Goal: Task Accomplishment & Management: Use online tool/utility

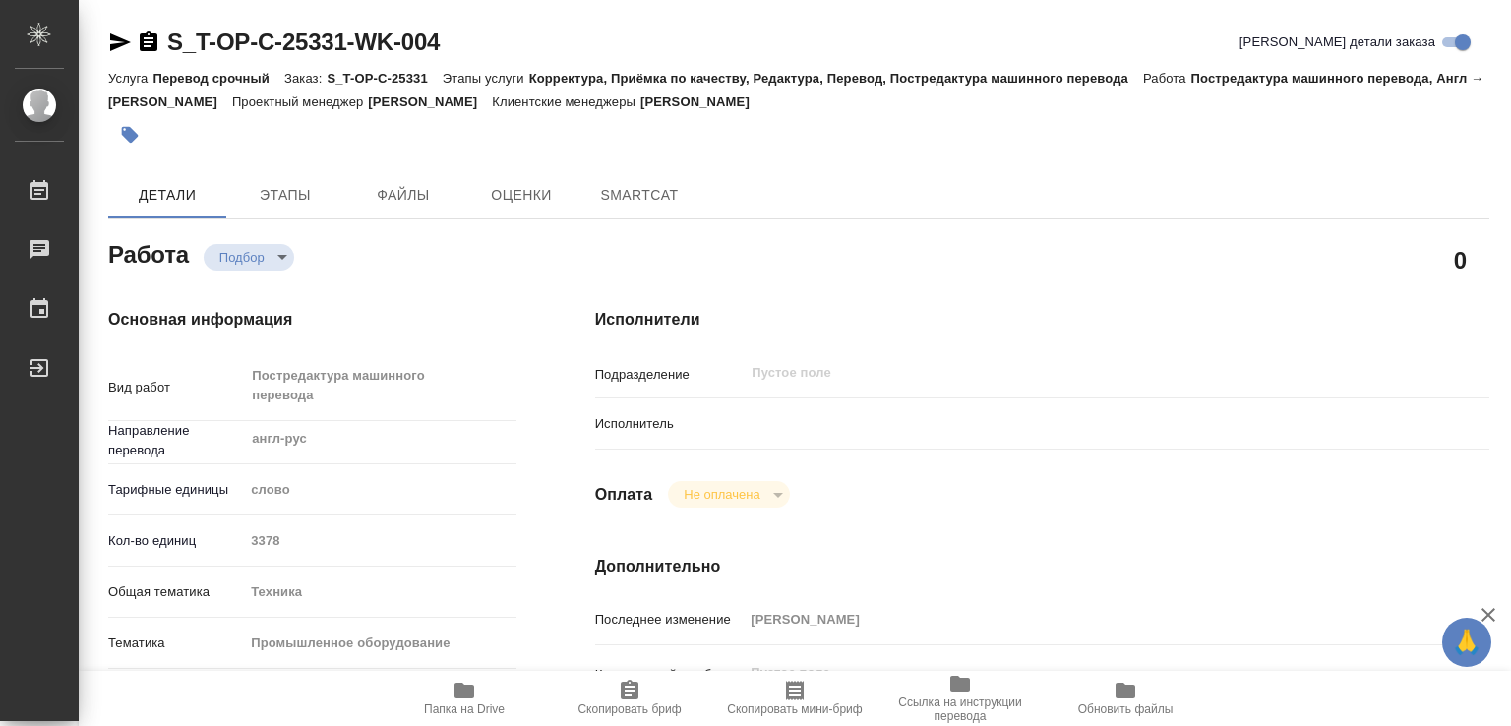
type textarea "x"
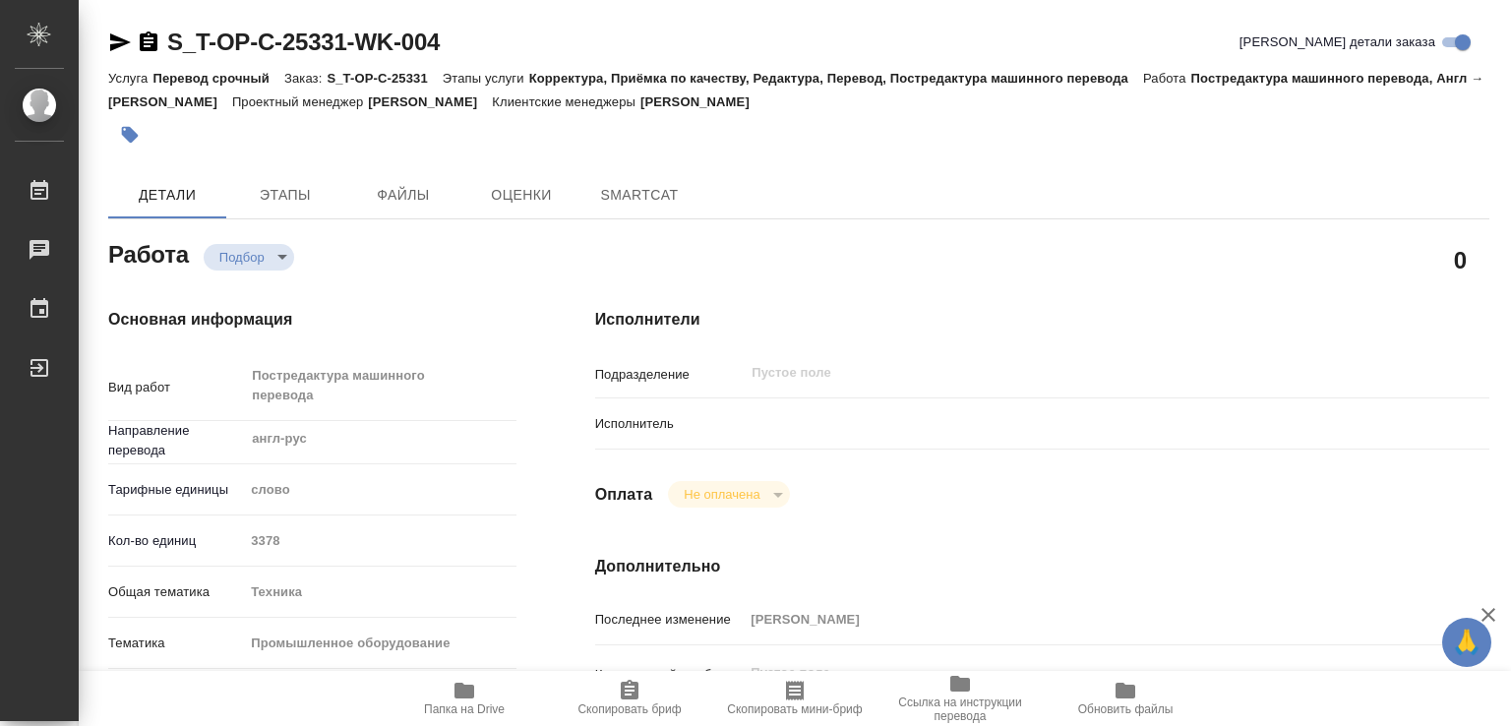
type textarea "x"
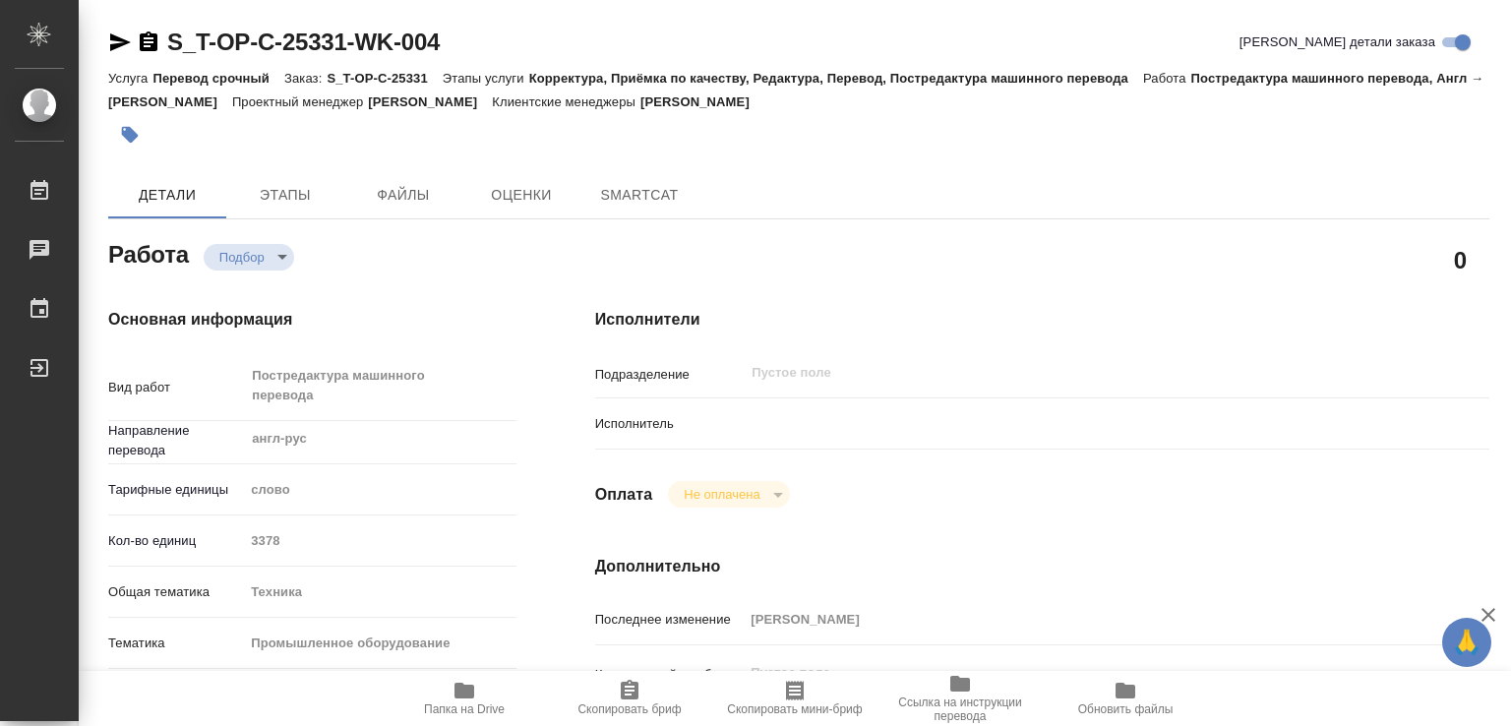
type textarea "x"
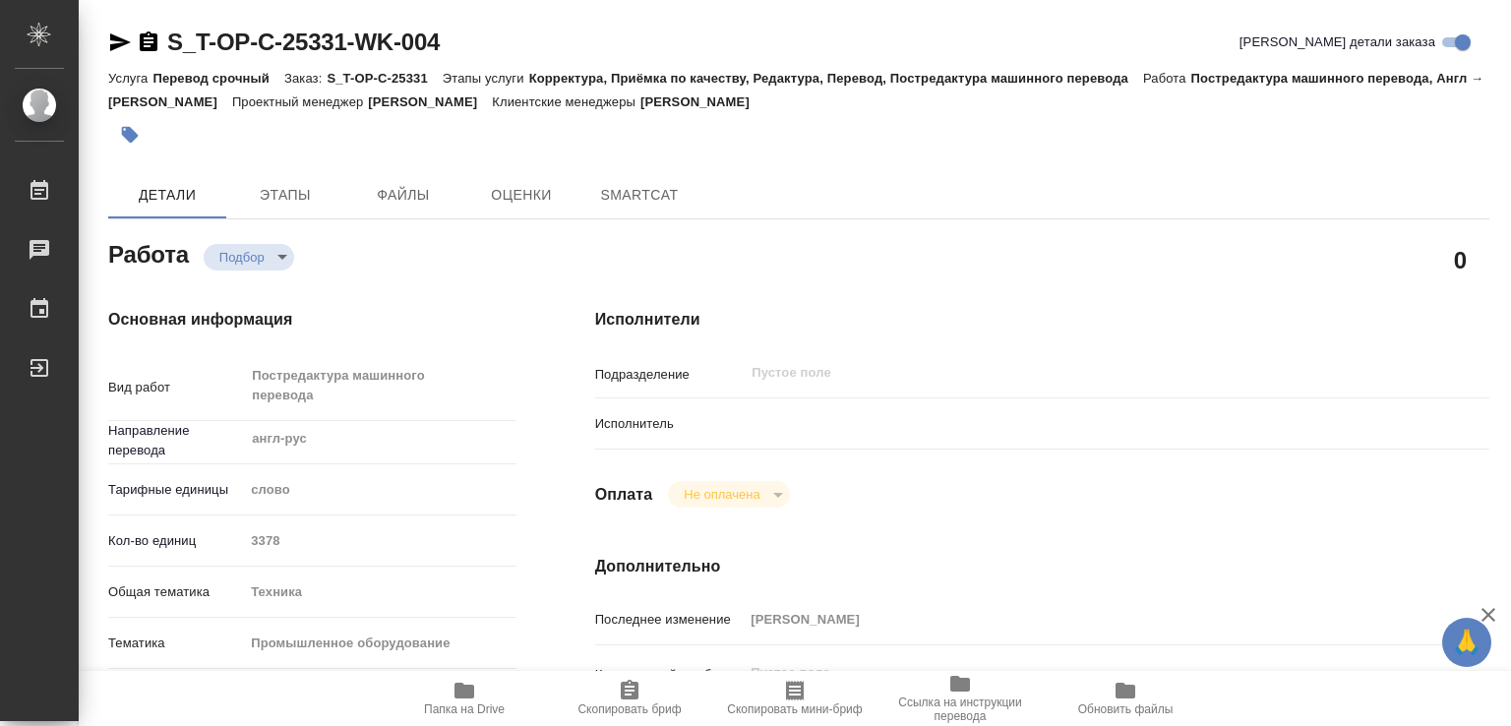
type textarea "x"
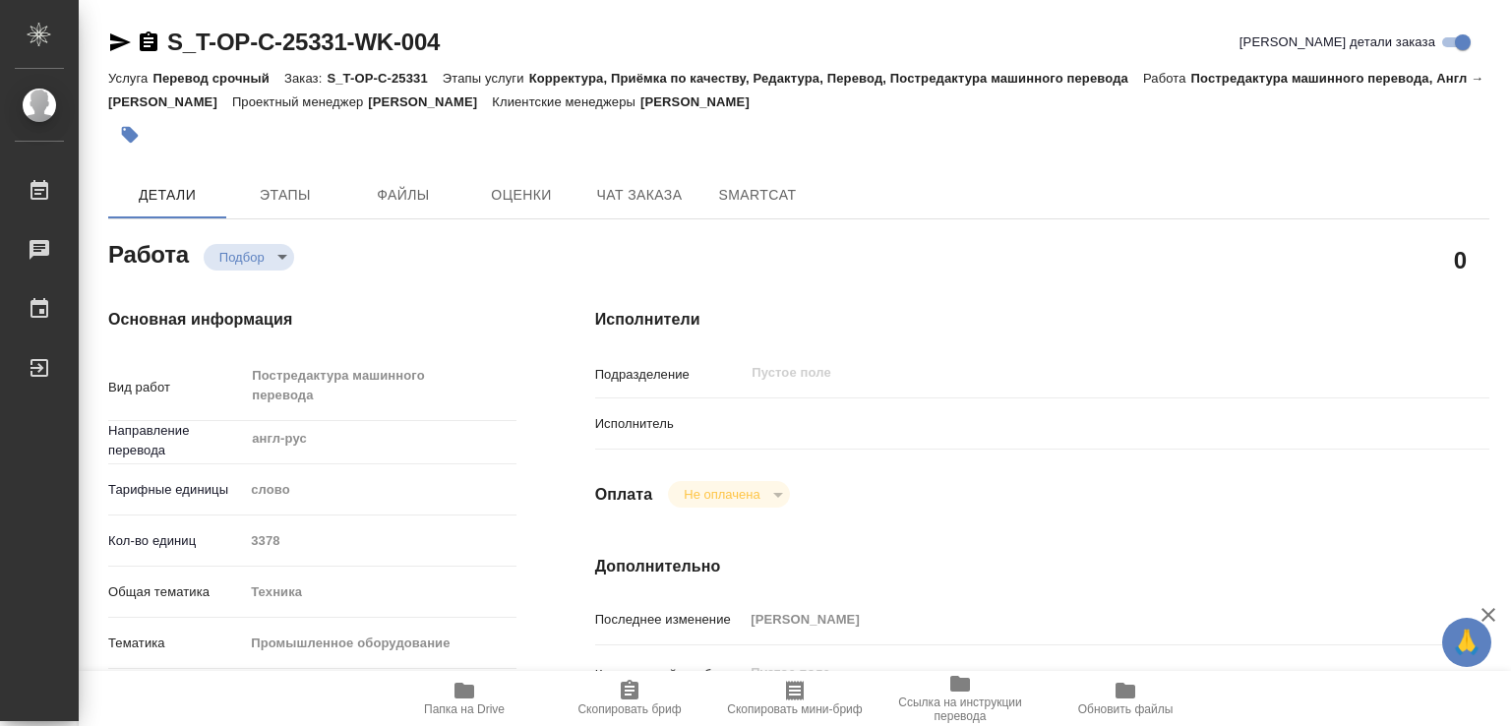
type textarea "x"
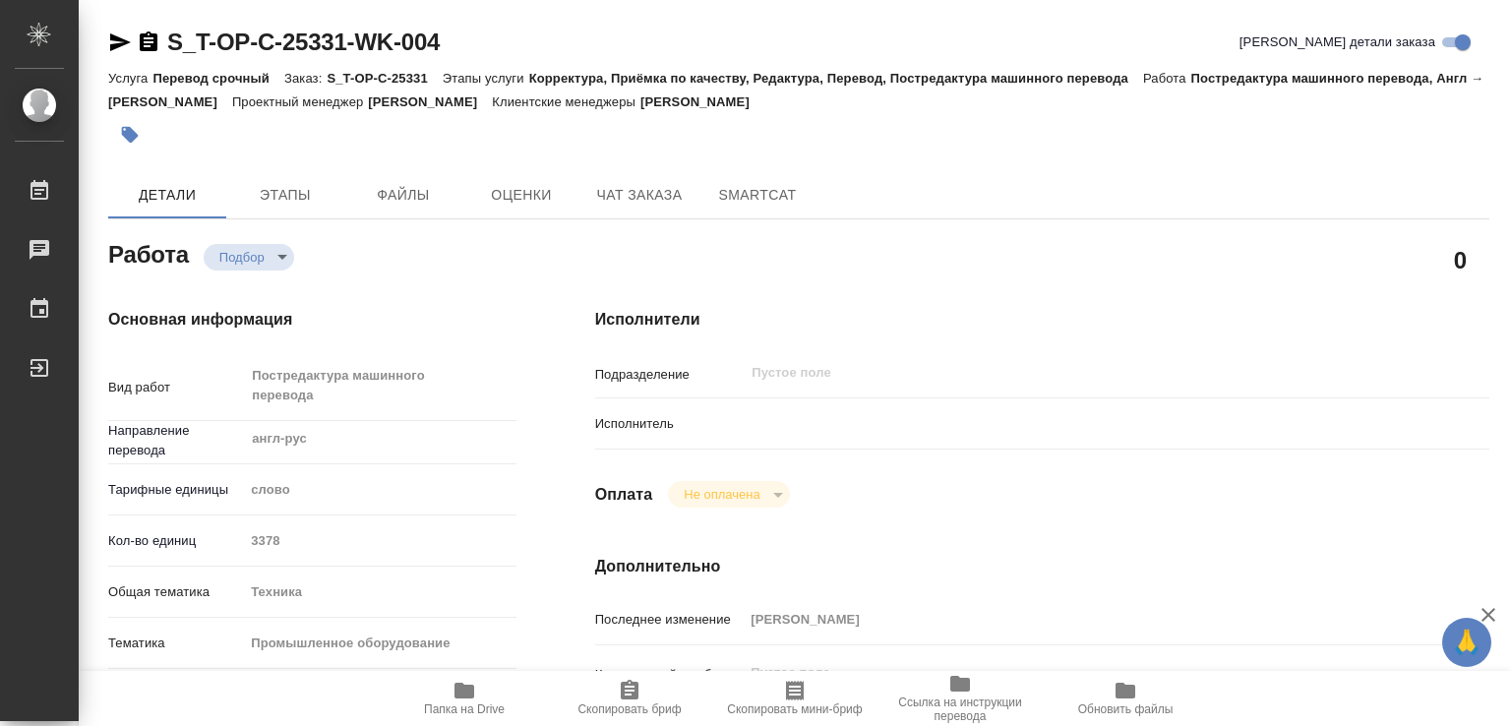
type textarea "x"
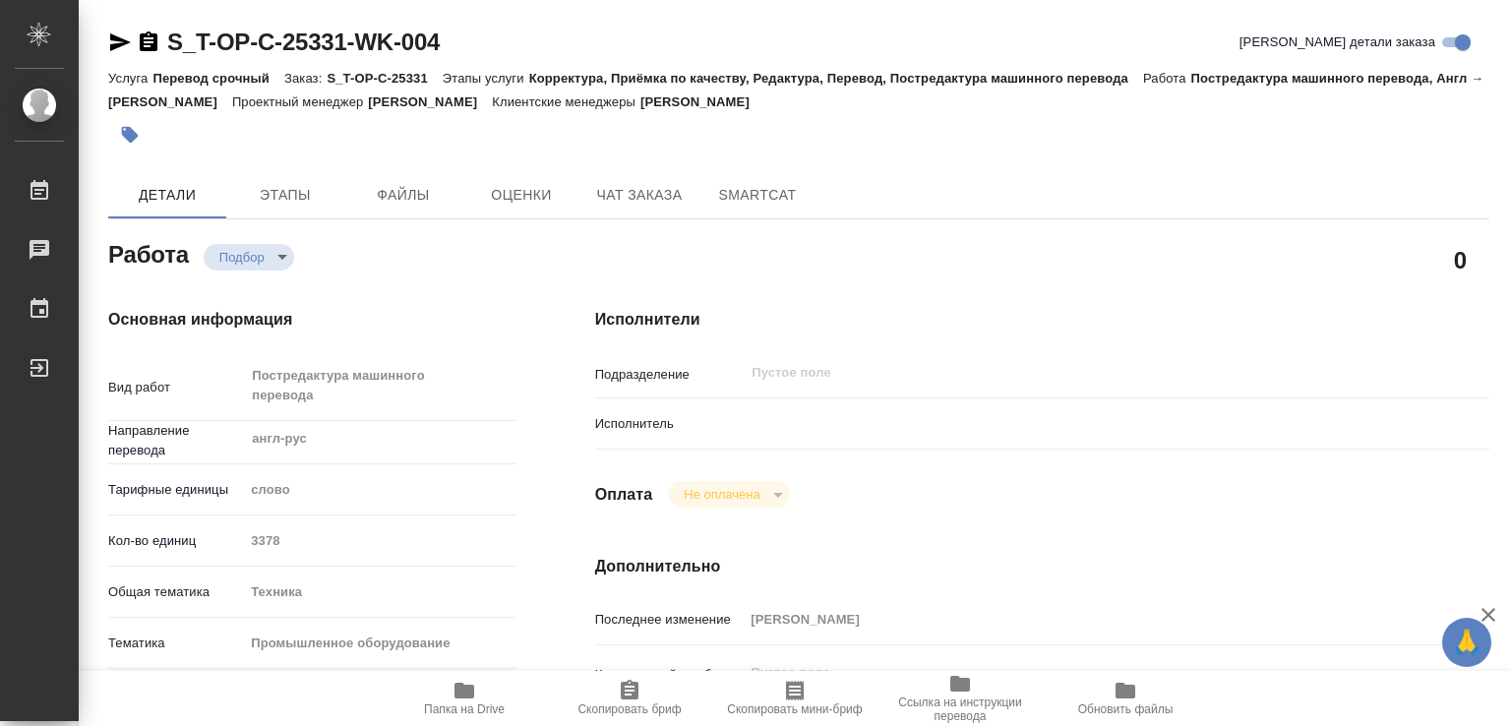
click at [781, 414] on div at bounding box center [1078, 423] width 671 height 34
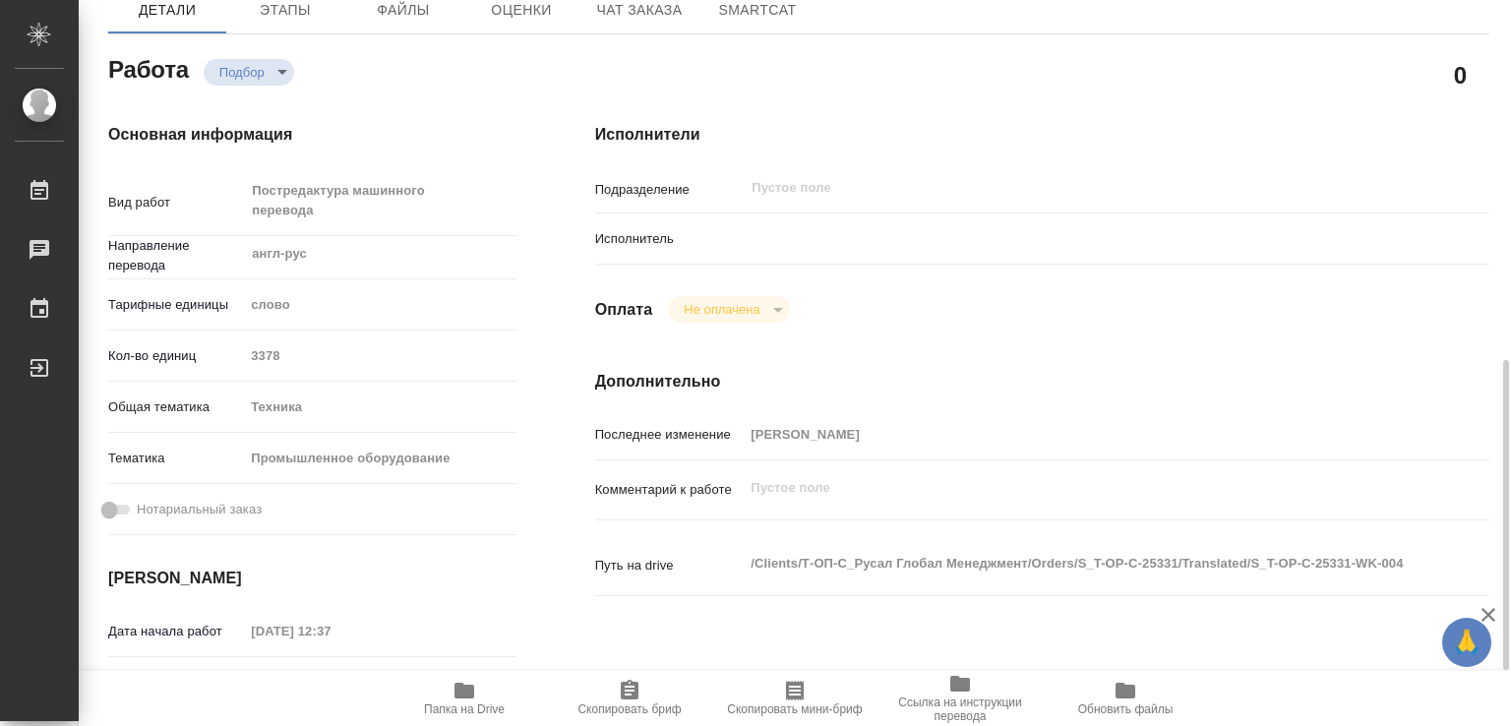
scroll to position [87, 0]
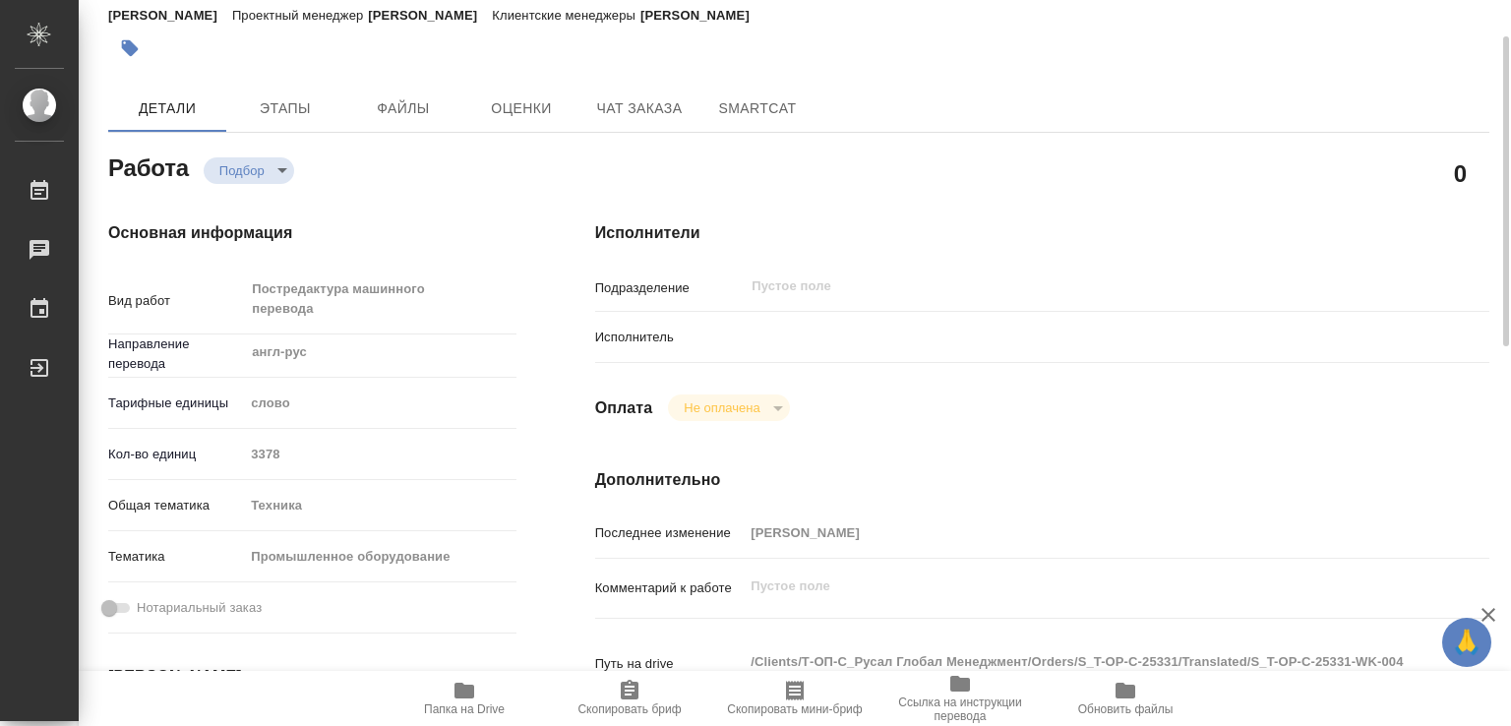
click at [264, 161] on body "🙏 .cls-1 fill:#fff; AWATERA Lozitskaia [PERSON_NAME] 0 Чаты График Выйти S_T-OP…" at bounding box center [755, 363] width 1511 height 726
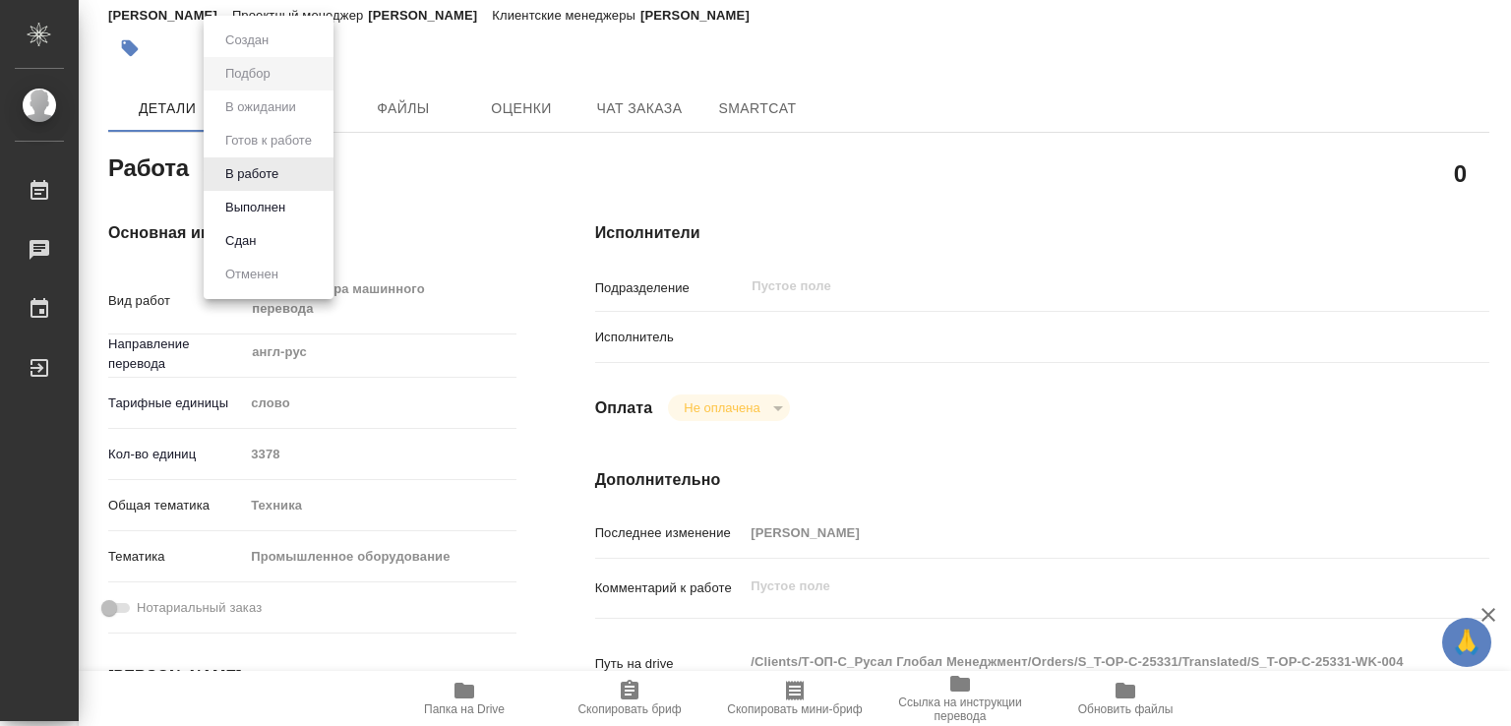
click at [557, 164] on div at bounding box center [755, 363] width 1511 height 726
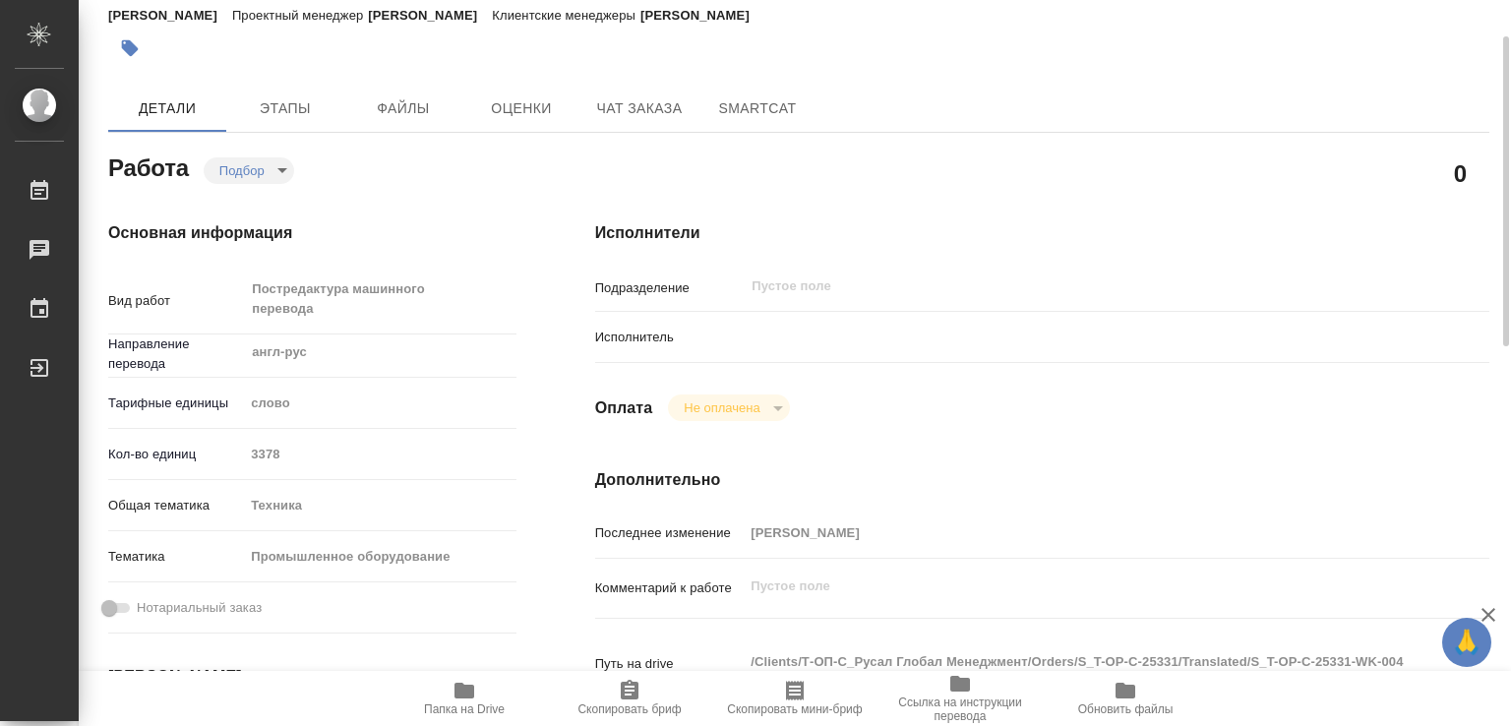
scroll to position [0, 0]
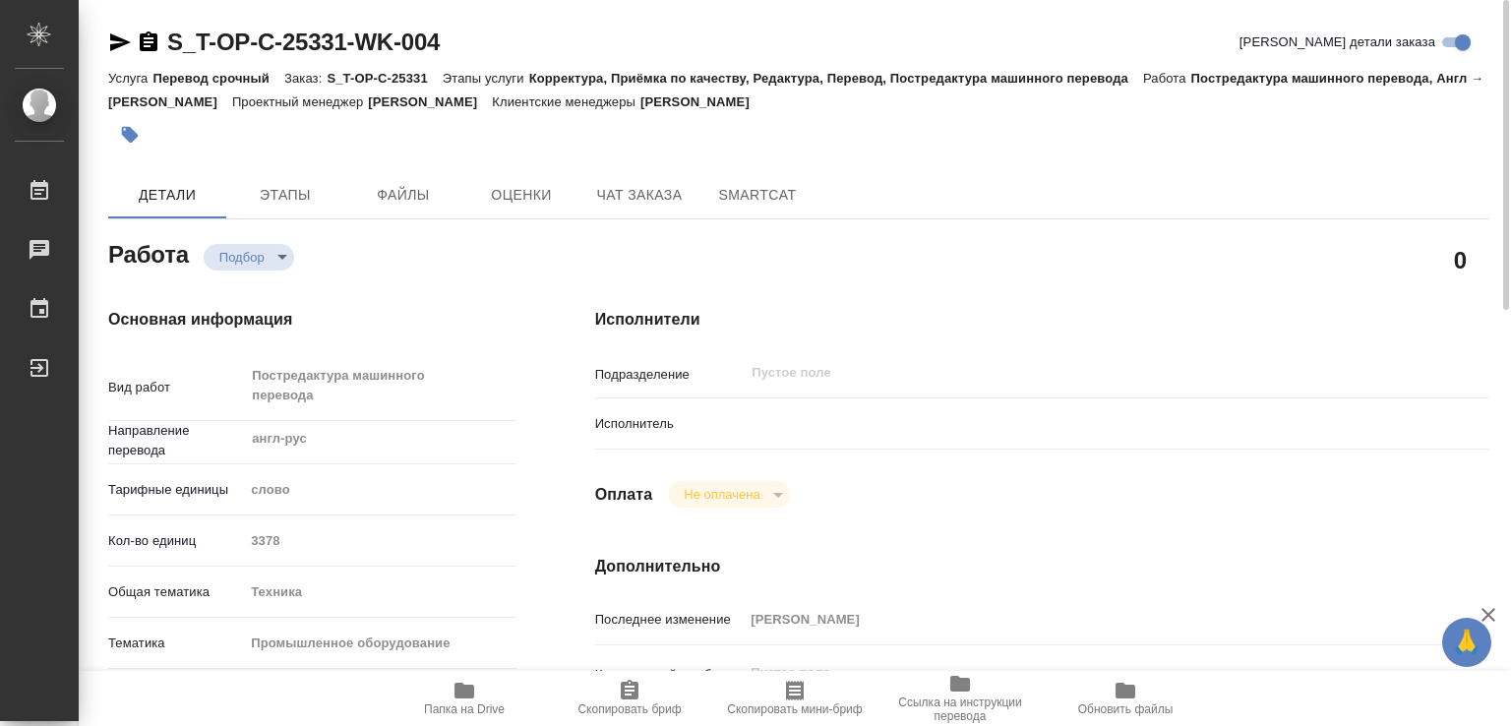
click at [734, 418] on p "Исполнитель" at bounding box center [669, 424] width 149 height 20
drag, startPoint x: 734, startPoint y: 418, endPoint x: 849, endPoint y: 434, distance: 116.1
click at [764, 430] on div "Исполнитель" at bounding box center [1042, 423] width 894 height 34
click at [1046, 425] on div at bounding box center [1078, 423] width 671 height 34
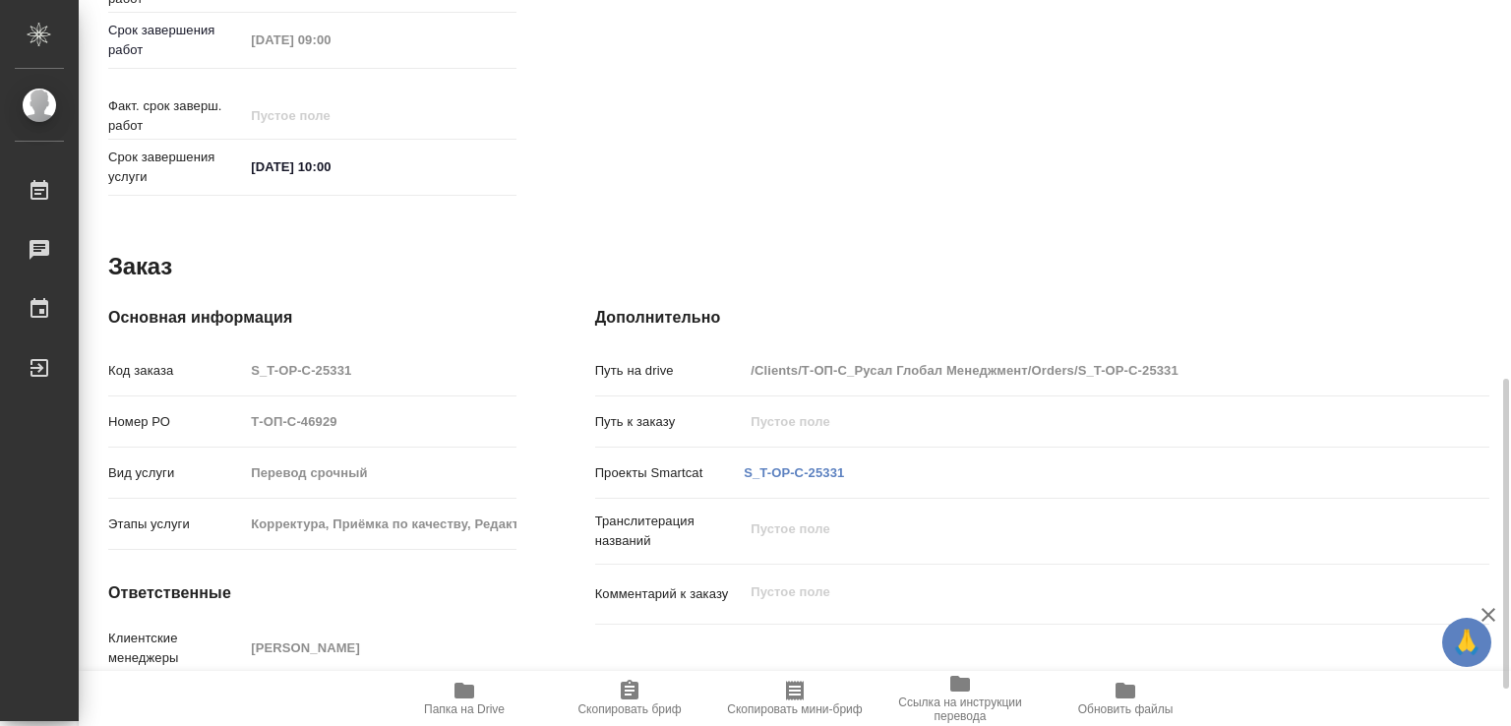
scroll to position [972, 0]
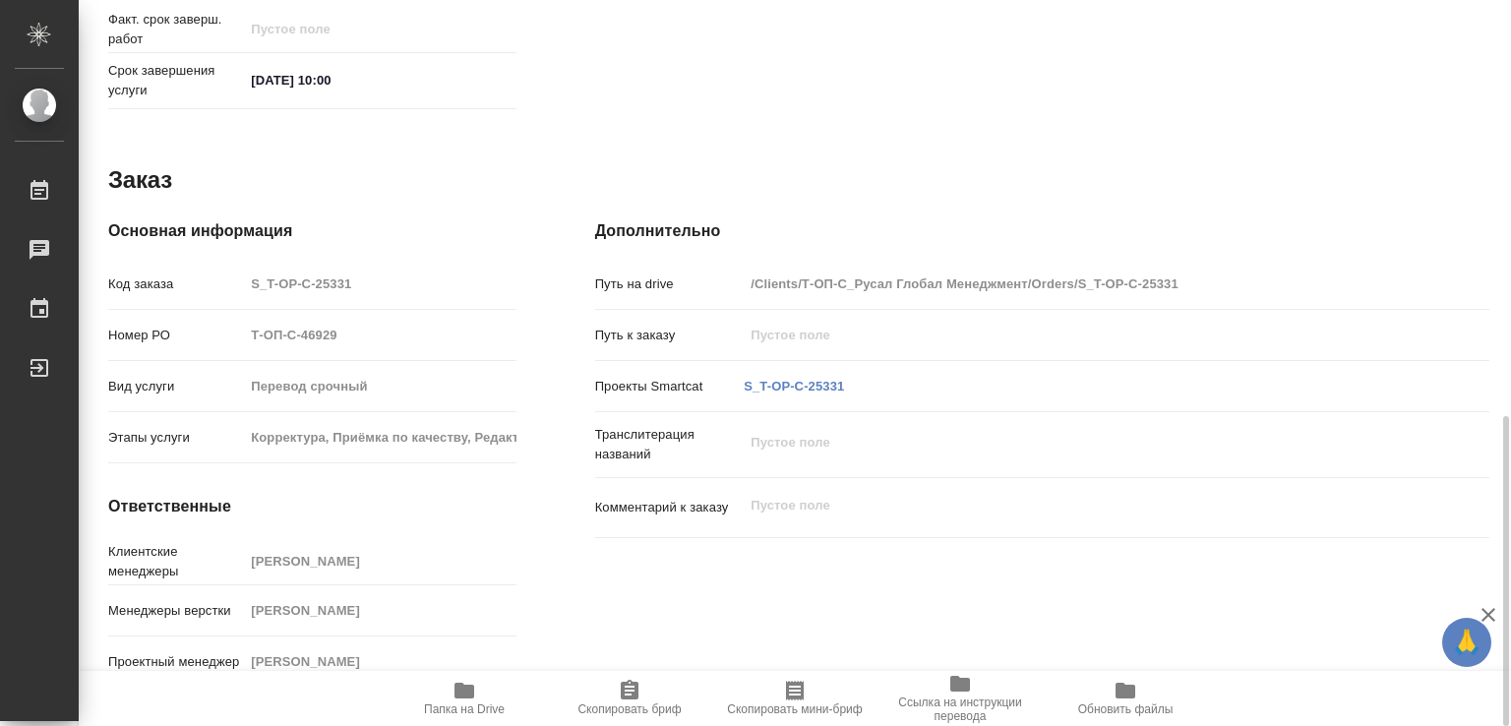
drag, startPoint x: 403, startPoint y: 671, endPoint x: 906, endPoint y: 642, distance: 503.3
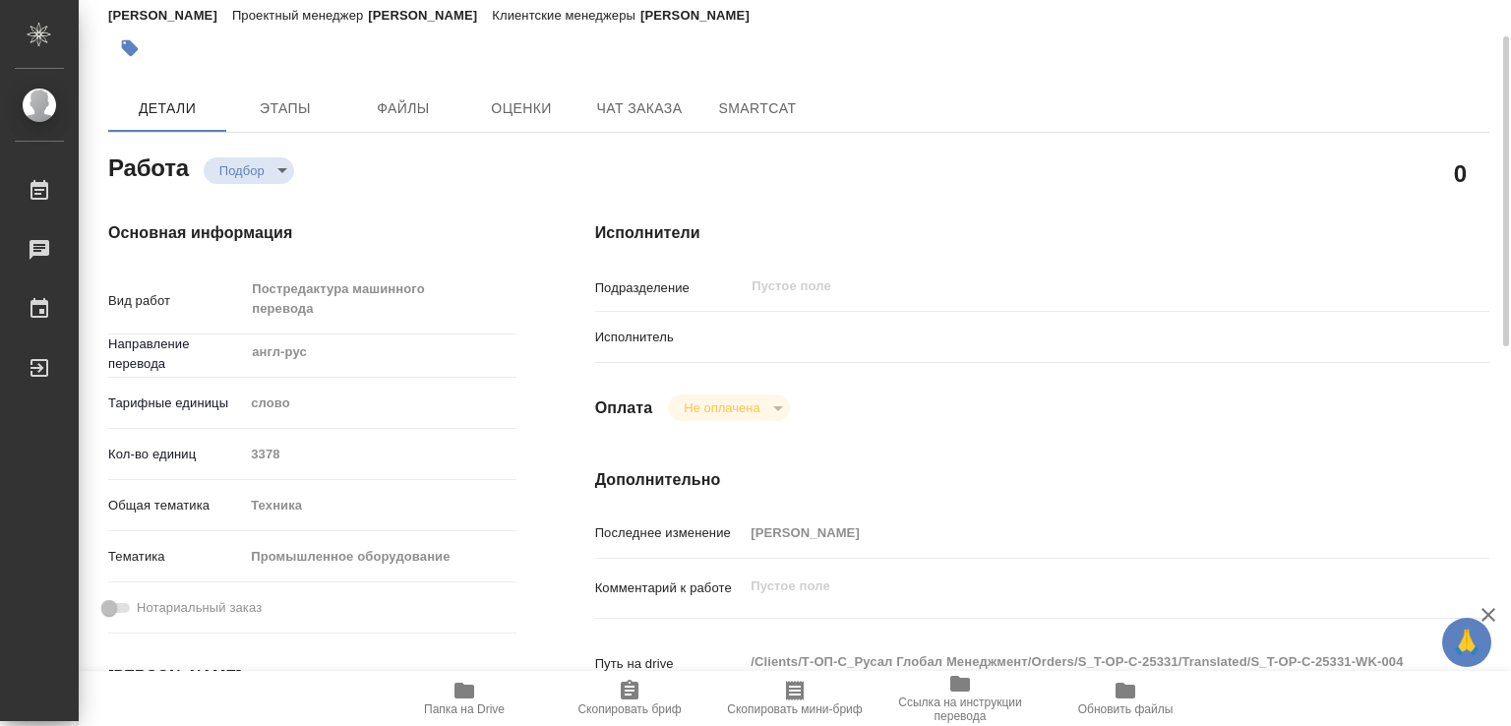
scroll to position [0, 0]
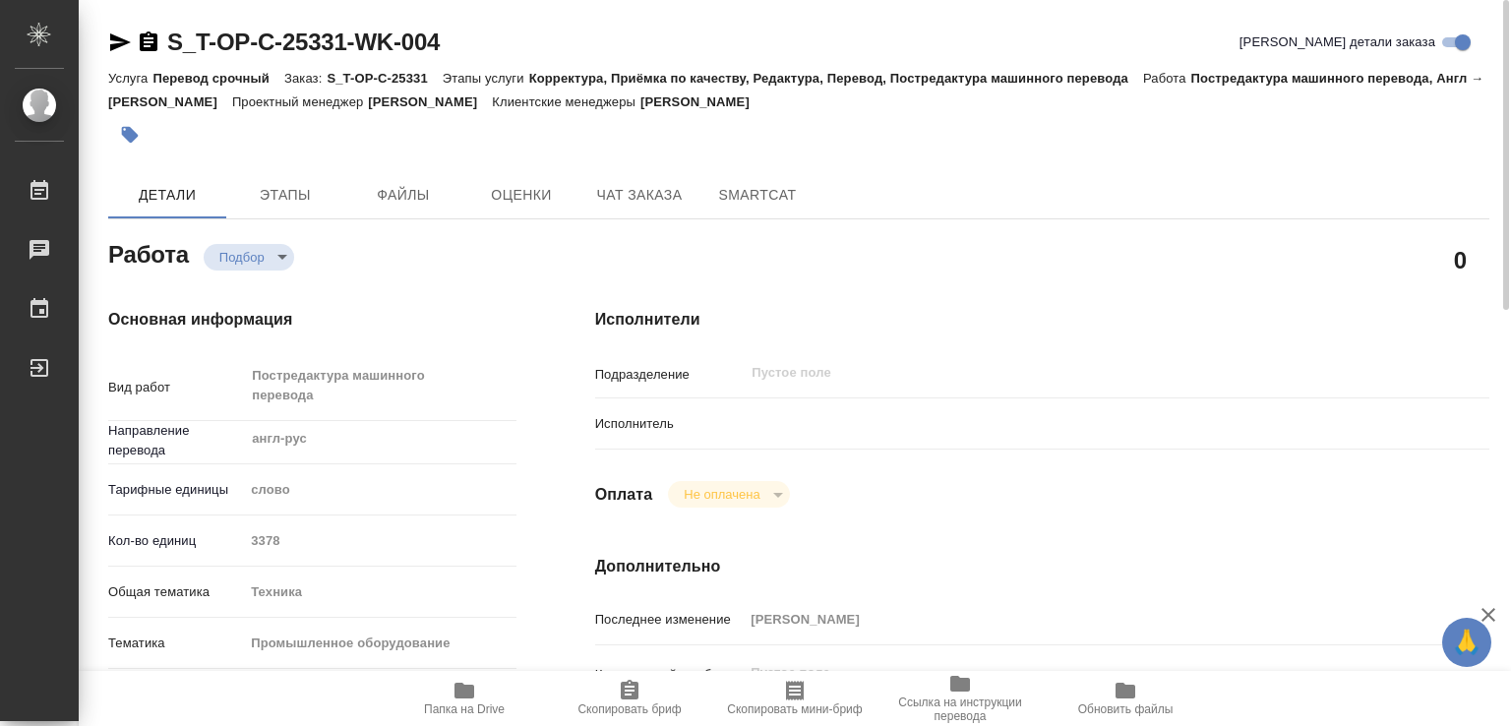
click at [462, 694] on icon "button" at bounding box center [464, 691] width 20 height 16
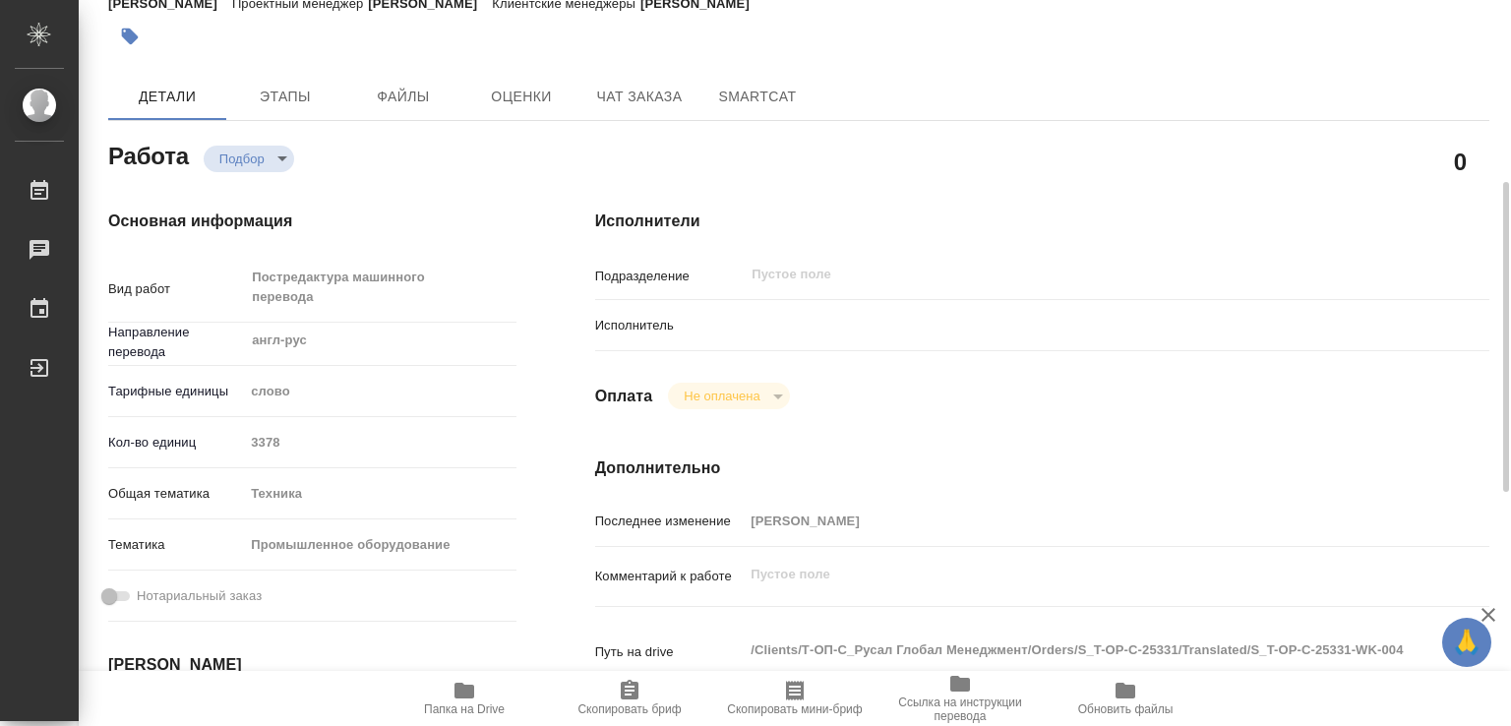
scroll to position [197, 0]
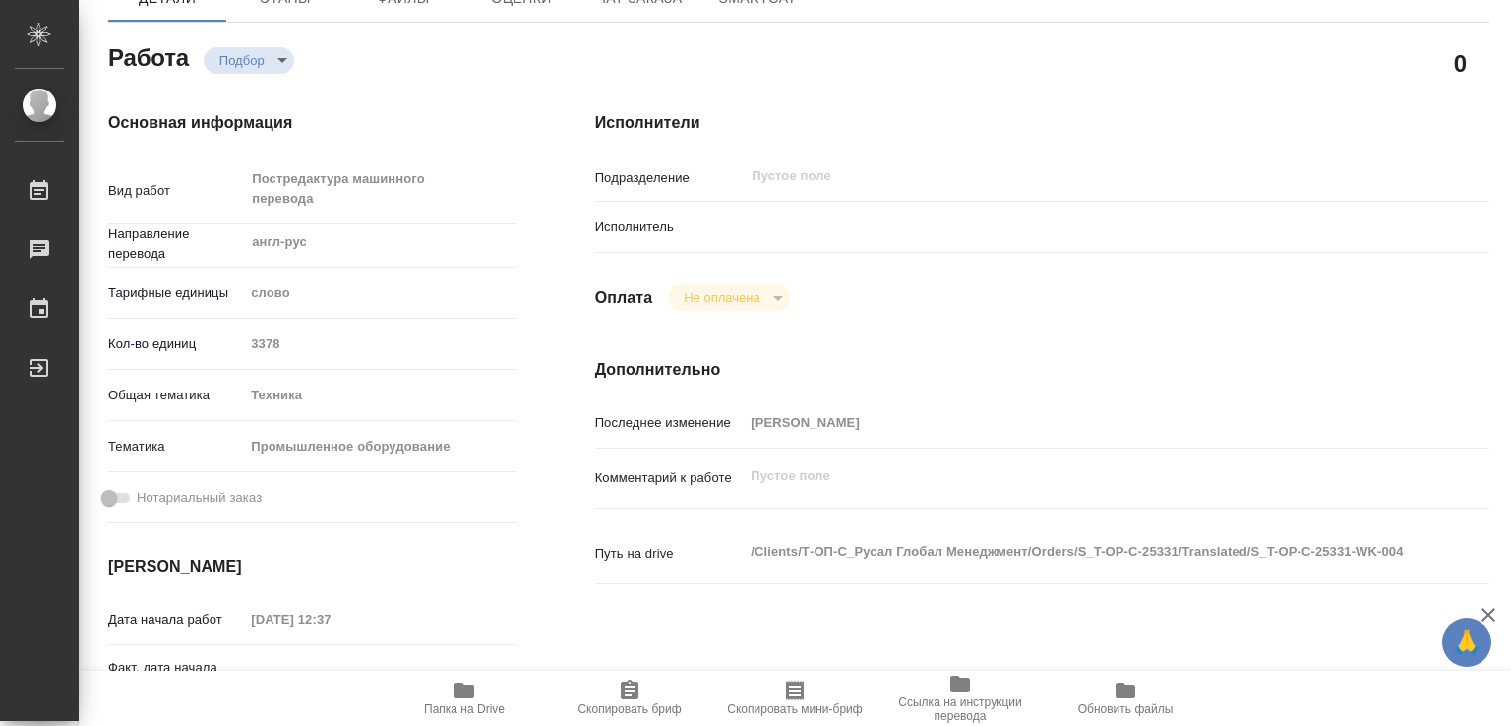
type textarea "x"
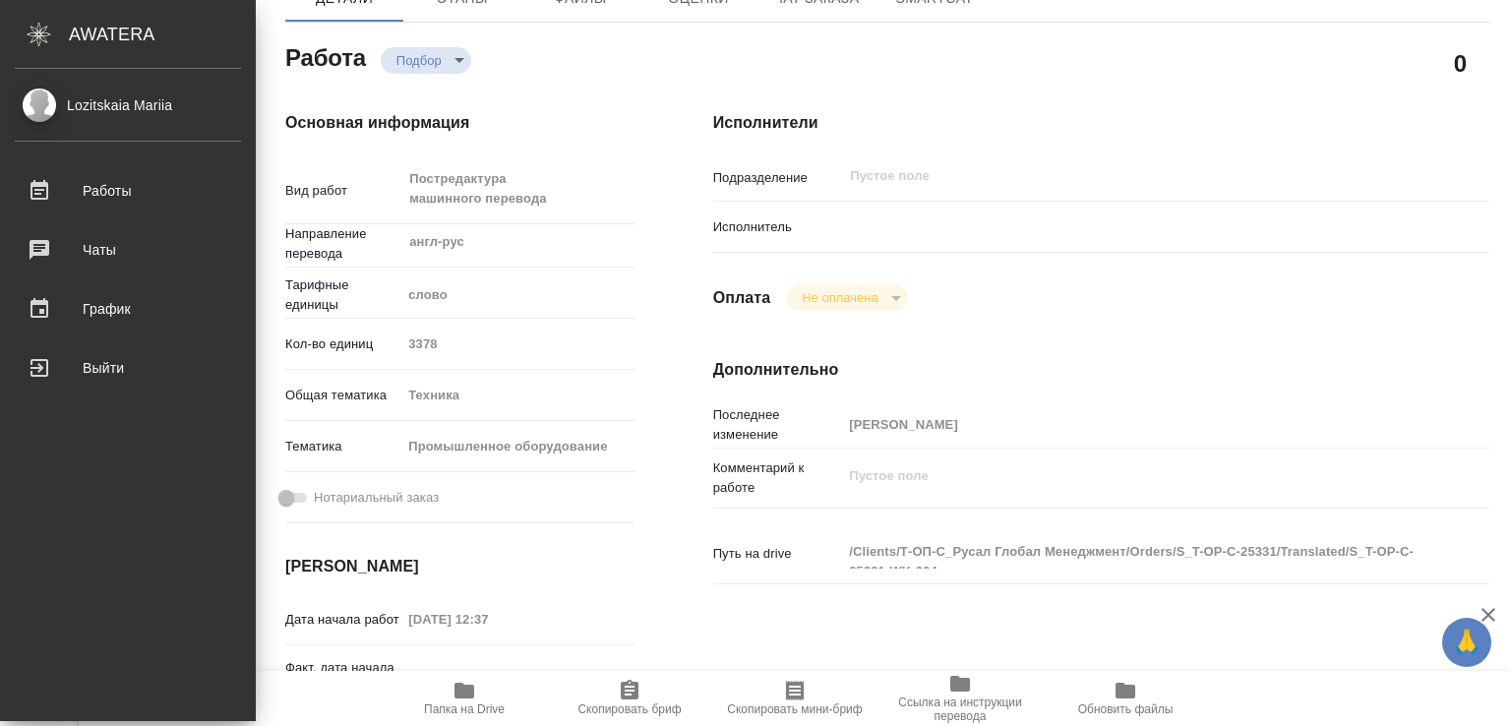
type textarea "x"
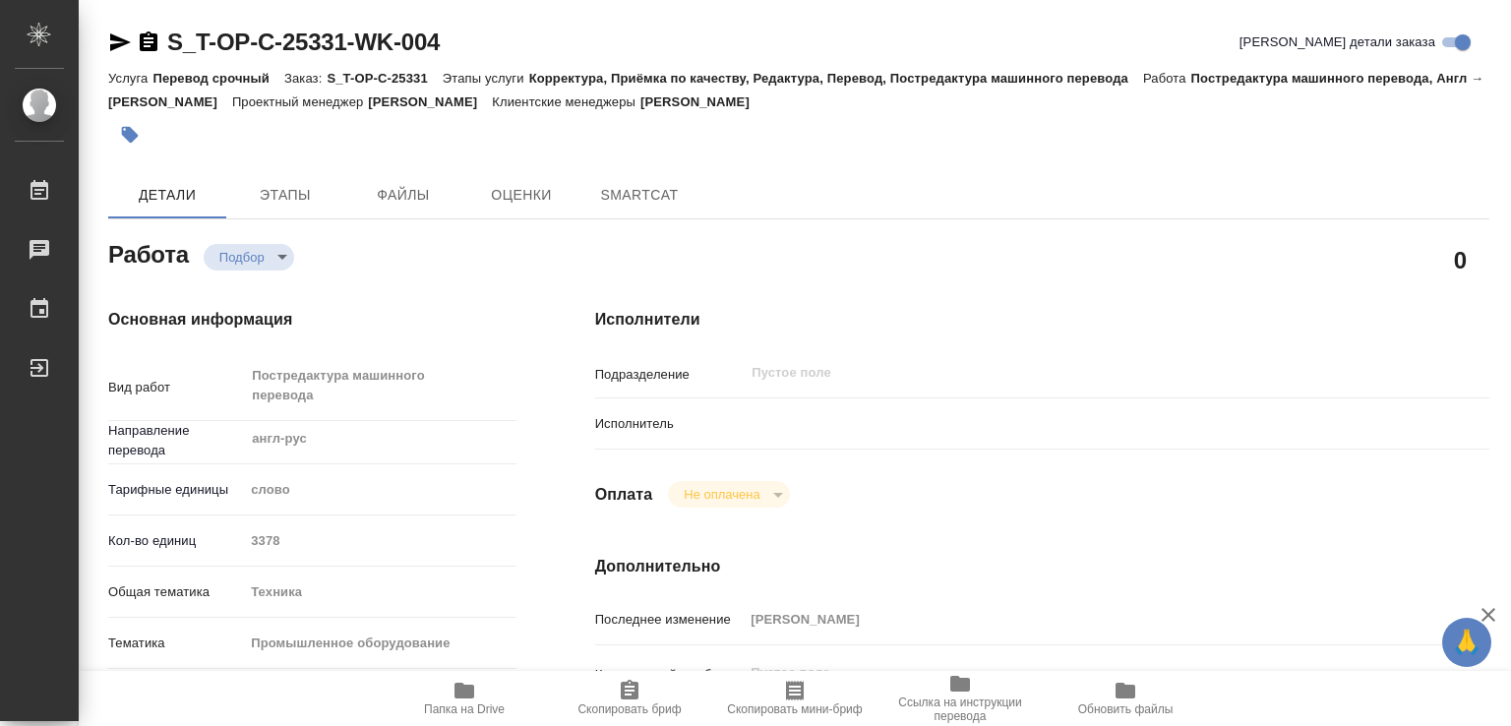
type textarea "x"
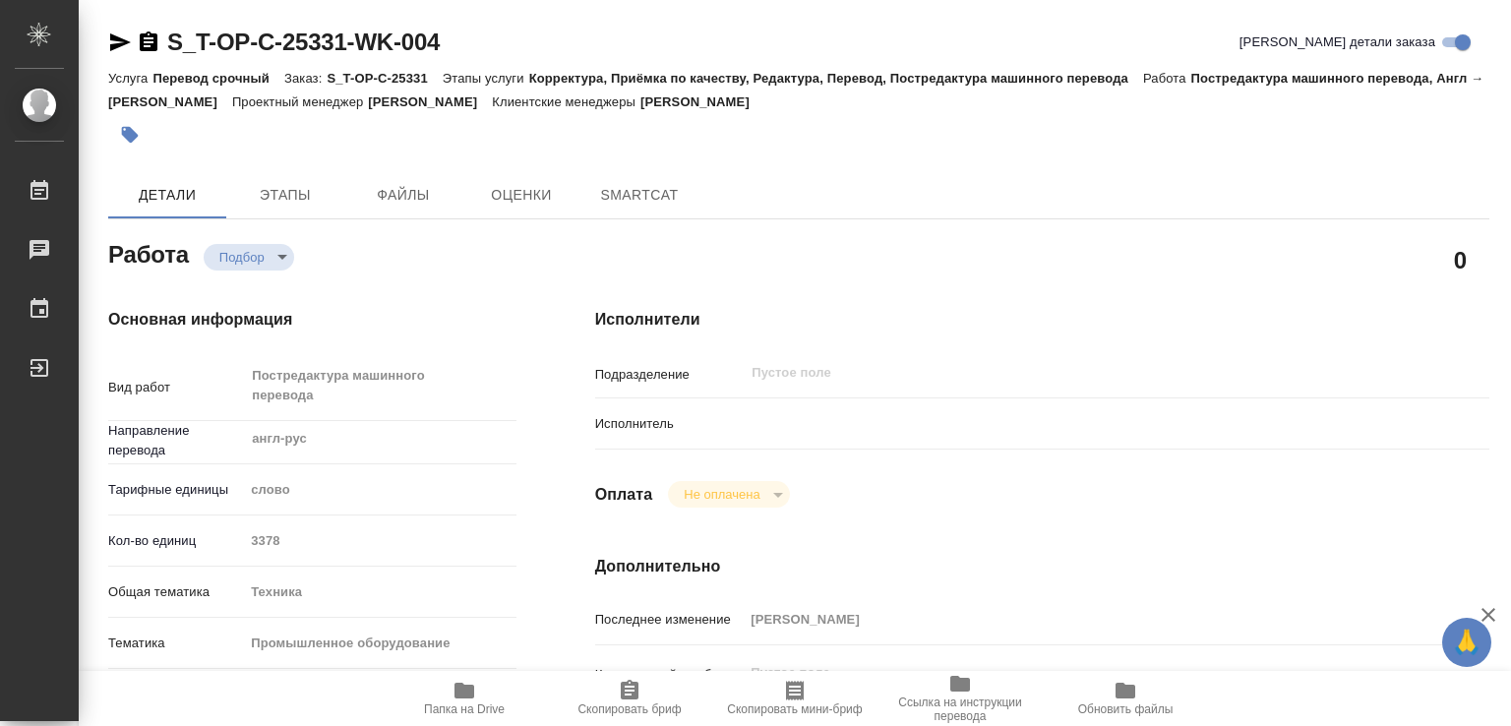
type textarea "x"
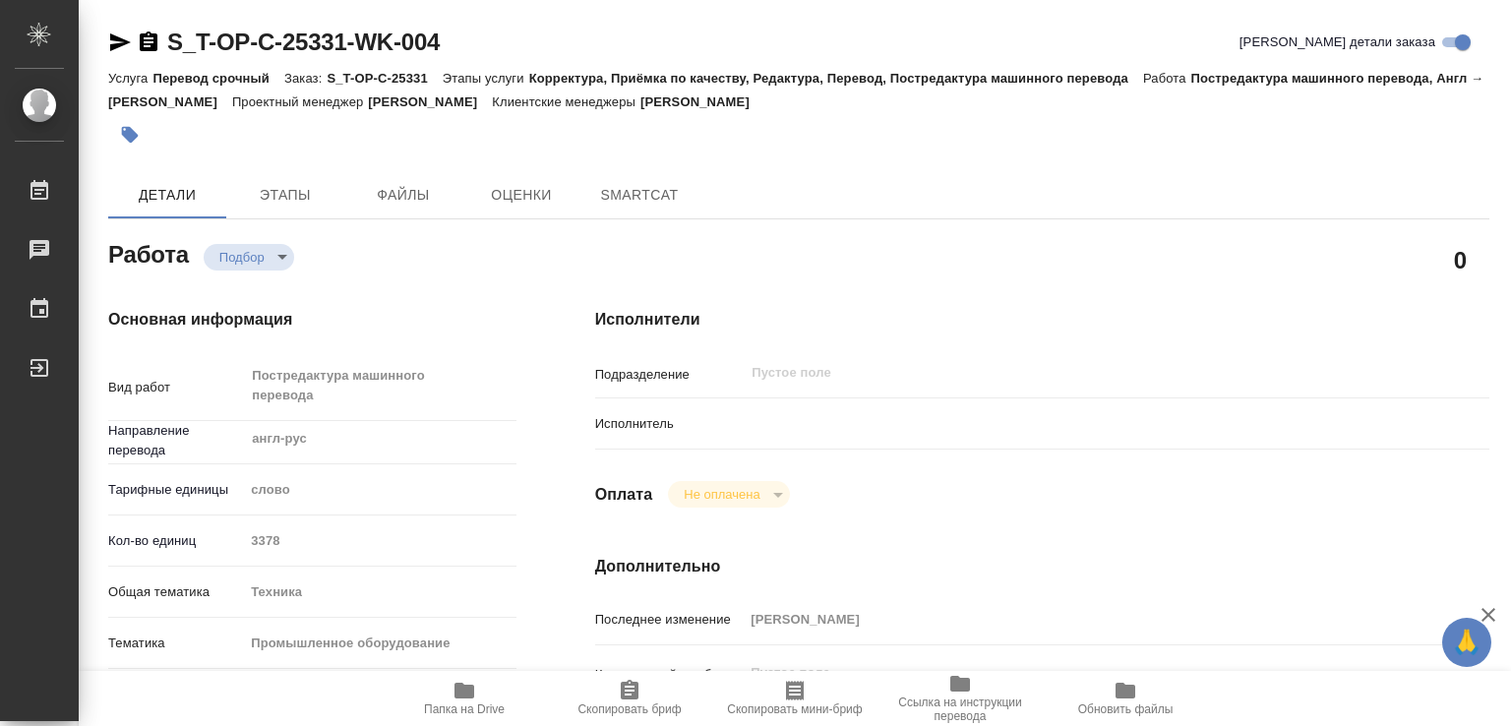
type textarea "x"
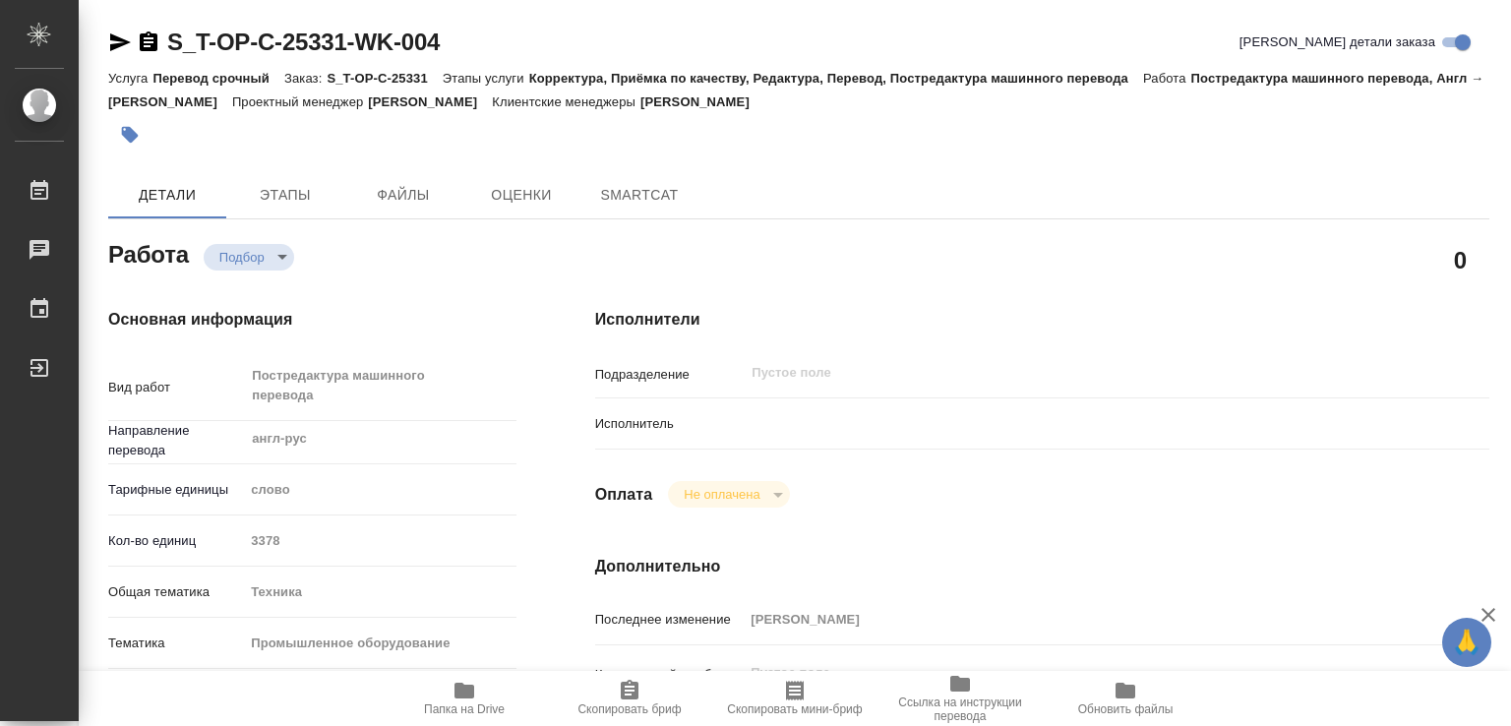
type textarea "x"
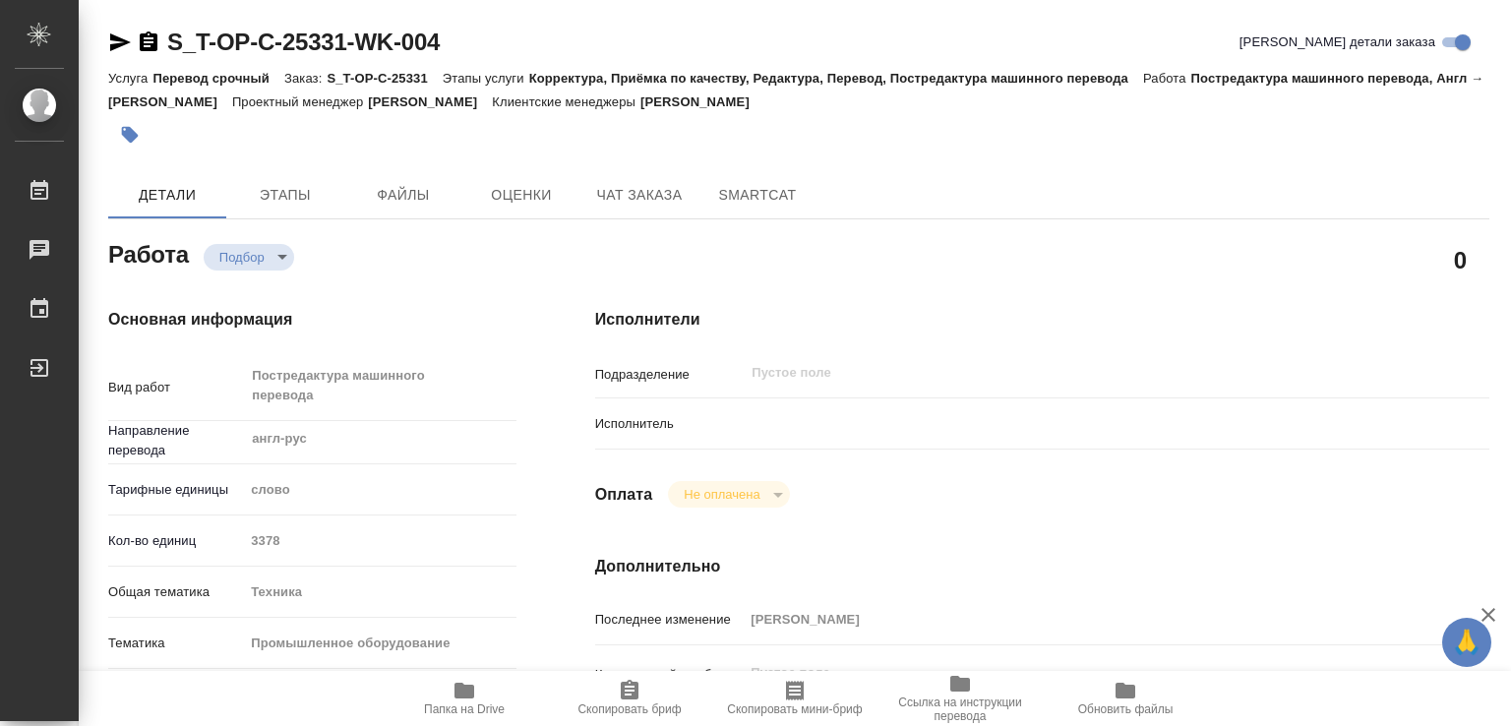
type textarea "x"
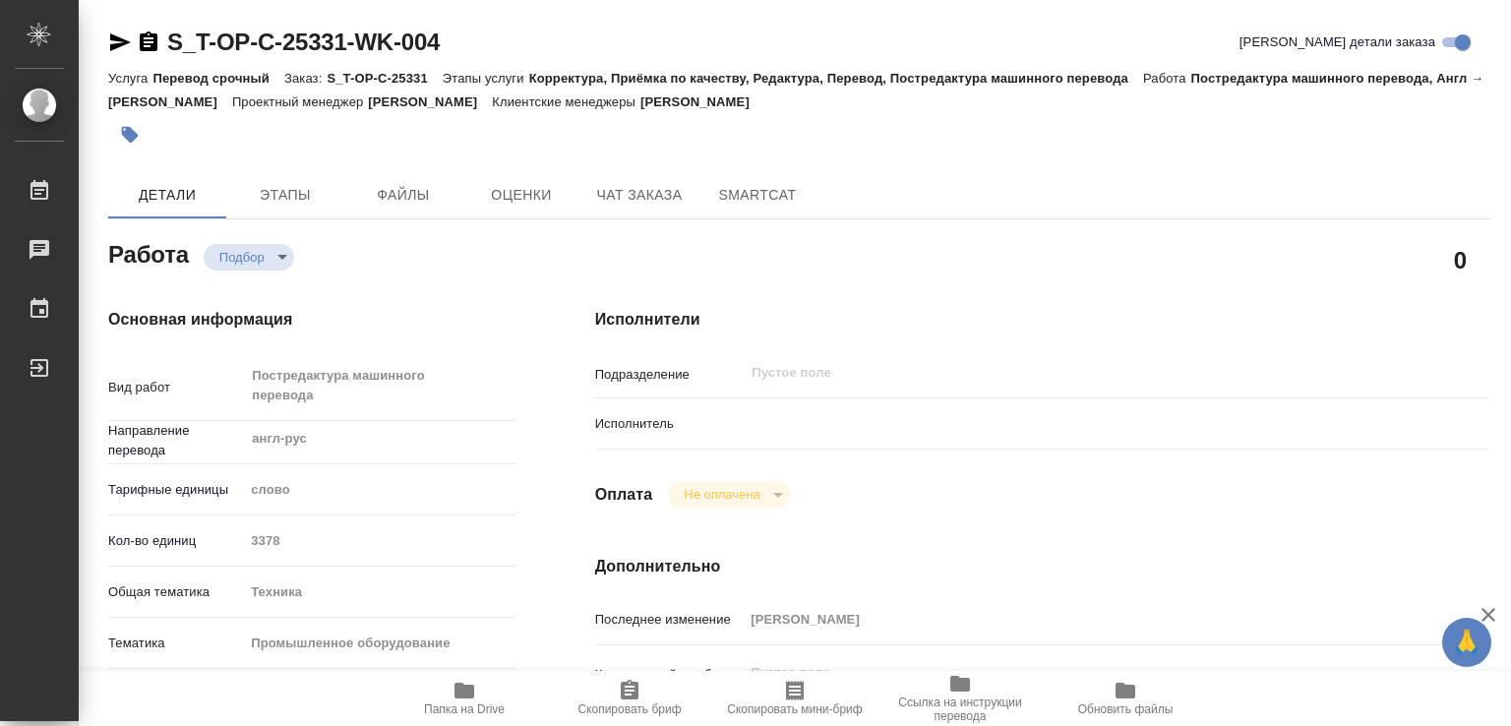
type textarea "x"
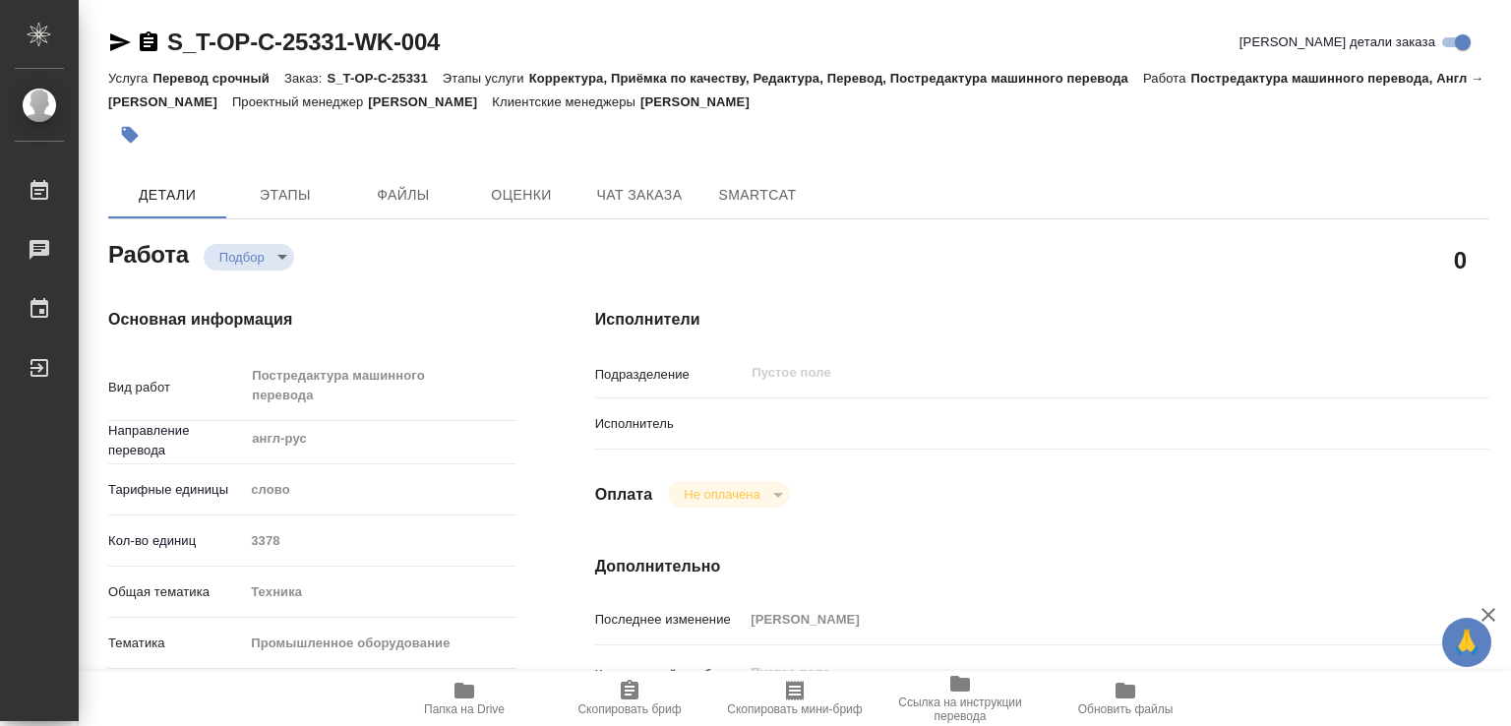
type textarea "x"
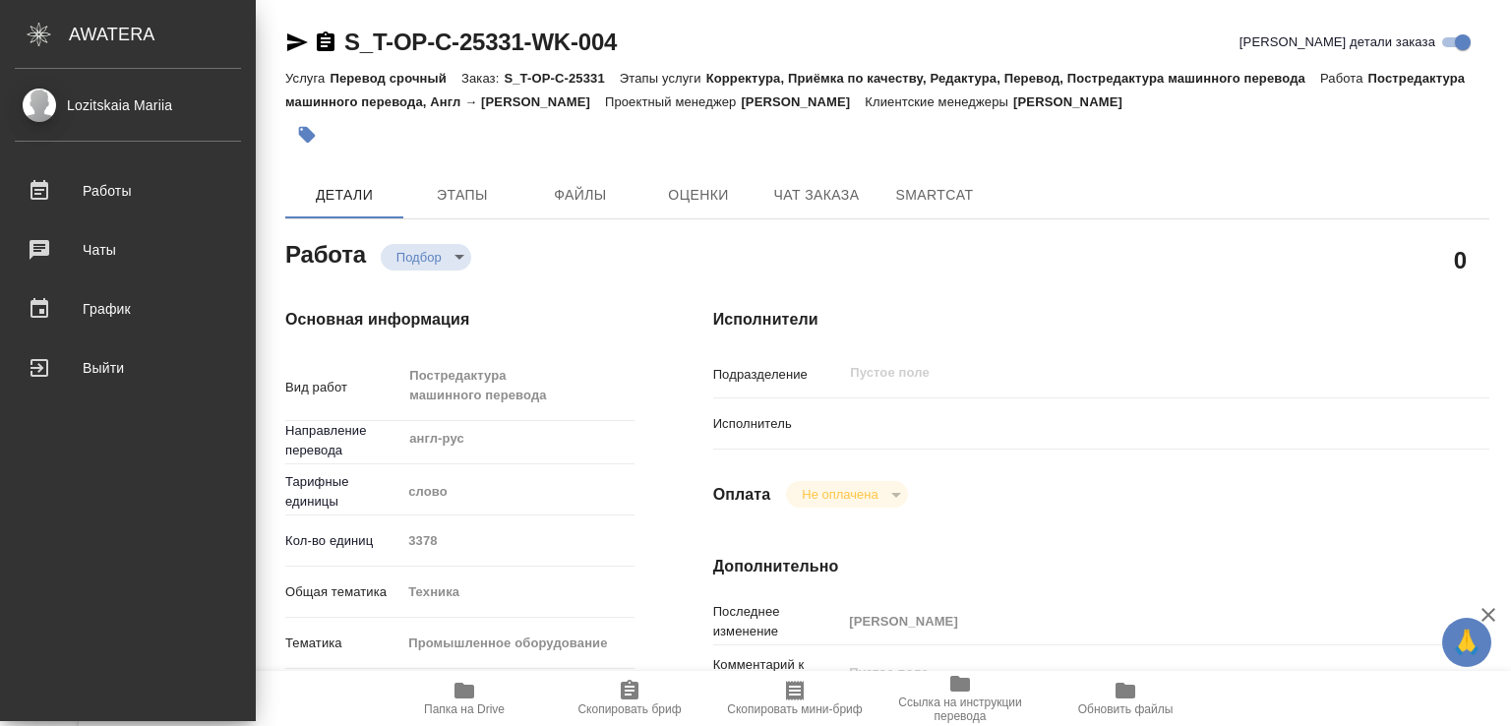
type textarea "x"
